Goal: Task Accomplishment & Management: Manage account settings

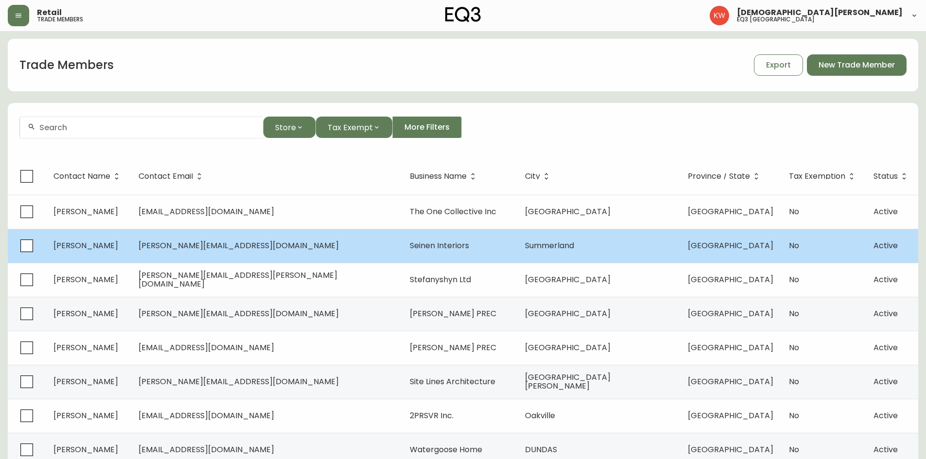
click at [261, 254] on td "[PERSON_NAME][EMAIL_ADDRESS][DOMAIN_NAME]" at bounding box center [266, 246] width 271 height 34
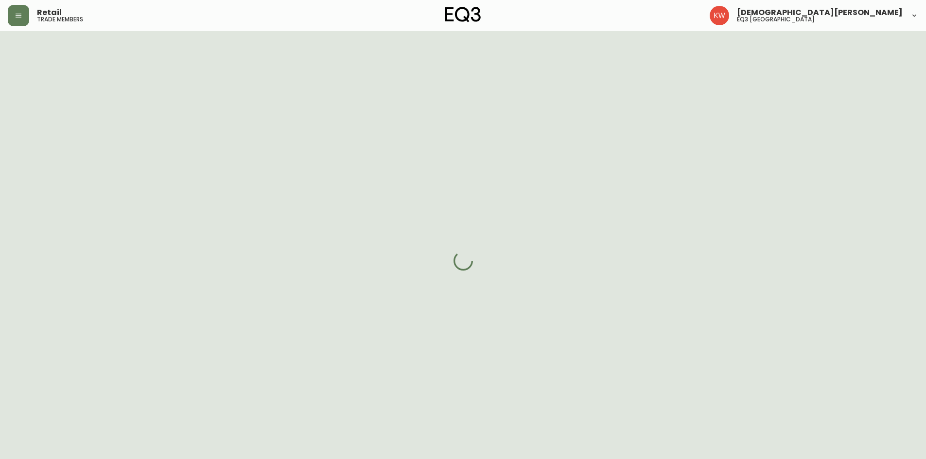
select select "BC"
select select "CA"
select select "CA_EN"
select select "Other"
select select "Interior Designer"
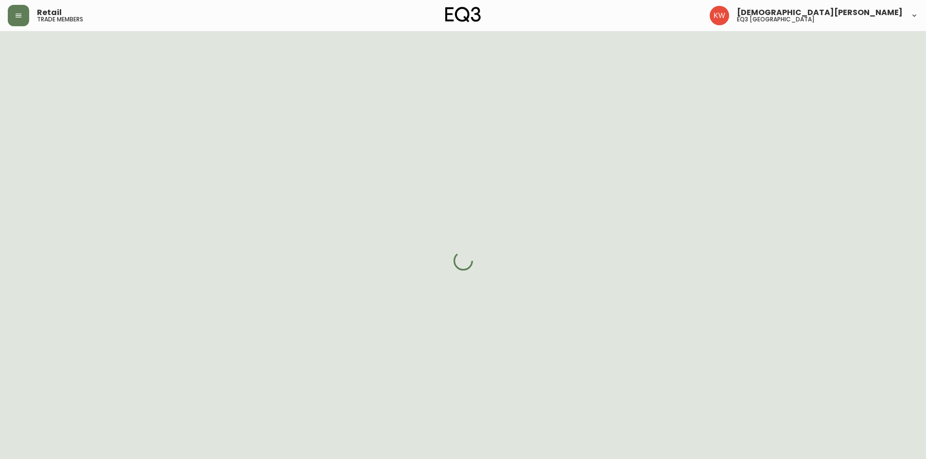
select select "false"
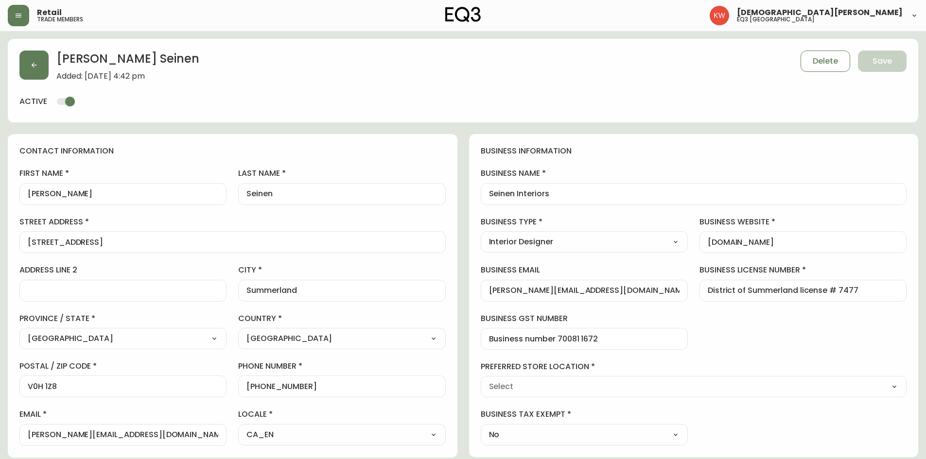
type input "EQ3 [GEOGRAPHIC_DATA]"
select select "cjw10z96p001r6gs00juufhhe"
click at [34, 68] on icon "button" at bounding box center [34, 65] width 5 height 5
